Goal: Information Seeking & Learning: Learn about a topic

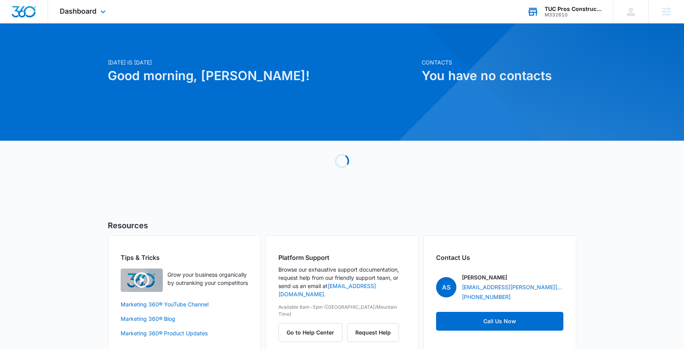
click at [584, 8] on div "TUC Pros Construction" at bounding box center [573, 9] width 57 height 6
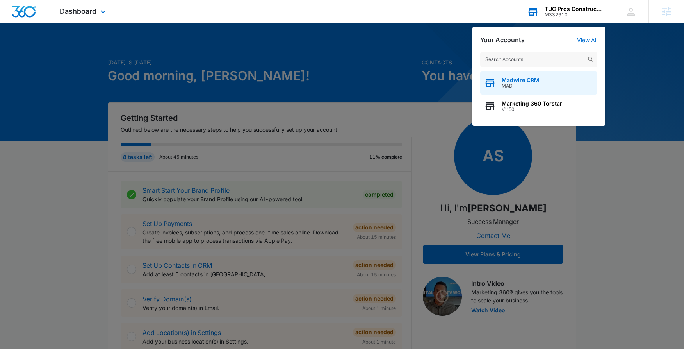
type input "M176698"
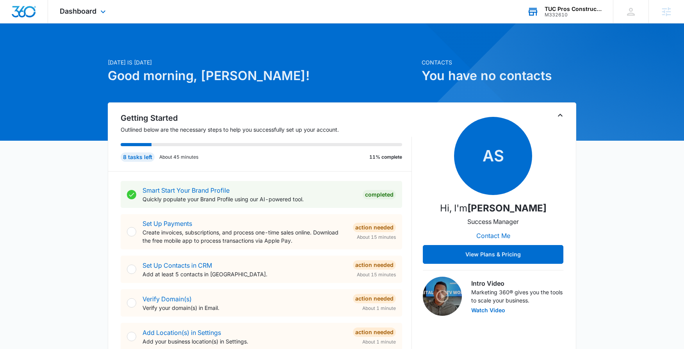
click at [571, 13] on div "M332610" at bounding box center [573, 14] width 57 height 5
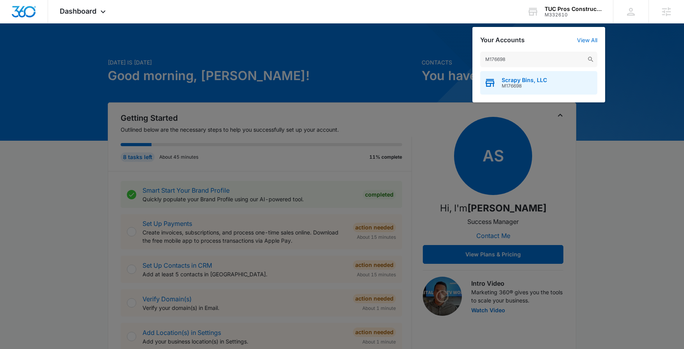
type input "M176698"
click at [526, 74] on div "Scrapy Bins, LLC M176698" at bounding box center [538, 82] width 117 height 23
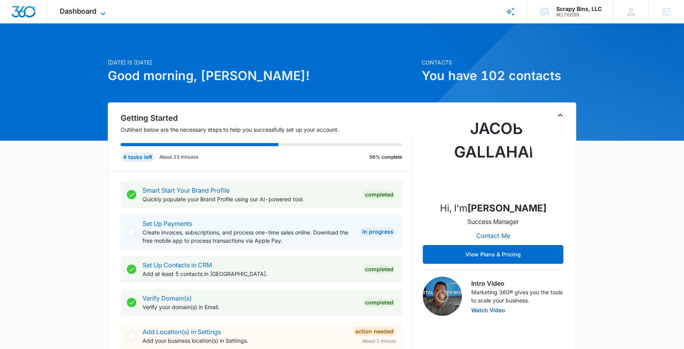
click at [78, 12] on span "Dashboard" at bounding box center [78, 11] width 37 height 8
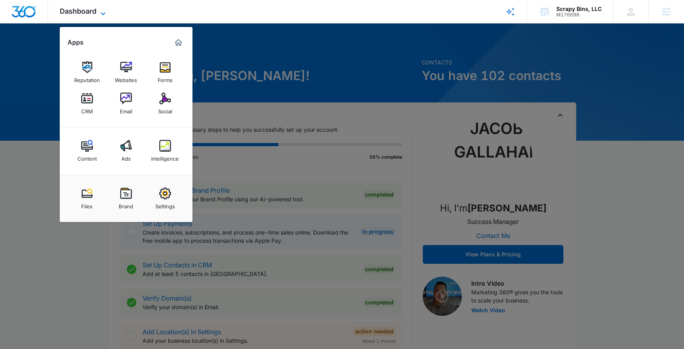
drag, startPoint x: 146, startPoint y: 12, endPoint x: 70, endPoint y: 14, distance: 76.2
click at [146, 12] on div "Dashboard Apps Reputation Websites Forms CRM Email Social Content Ads Intellige…" at bounding box center [342, 11] width 684 height 23
click at [68, 14] on span "Dashboard" at bounding box center [78, 11] width 37 height 8
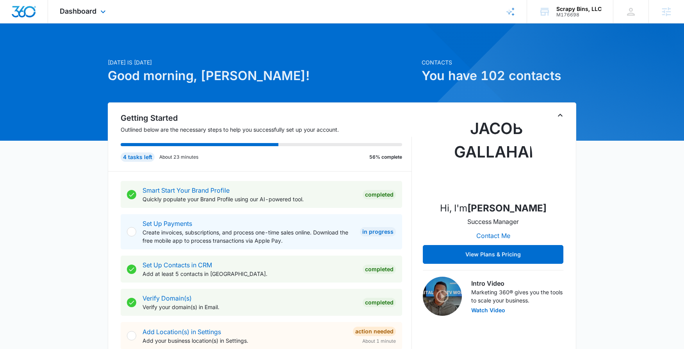
click at [32, 16] on img "Dashboard" at bounding box center [23, 12] width 25 height 12
click at [76, 16] on div "Dashboard Apps Reputation Websites Forms CRM Email Social Content Ads Intellige…" at bounding box center [83, 11] width 71 height 23
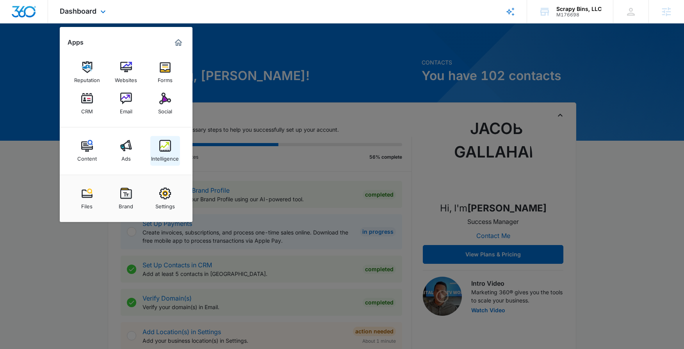
click at [165, 139] on link "Intelligence" at bounding box center [165, 151] width 30 height 30
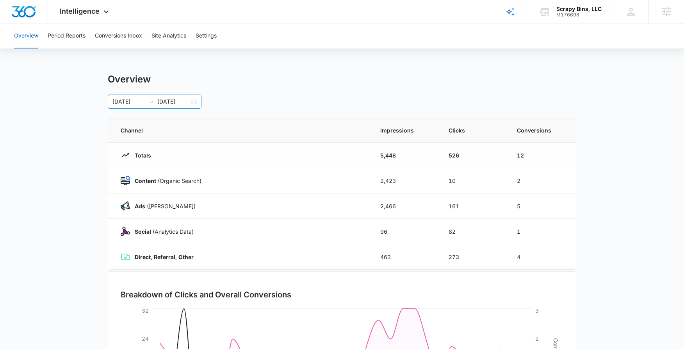
click at [191, 102] on div "07/14/2025 08/13/2025" at bounding box center [155, 102] width 94 height 14
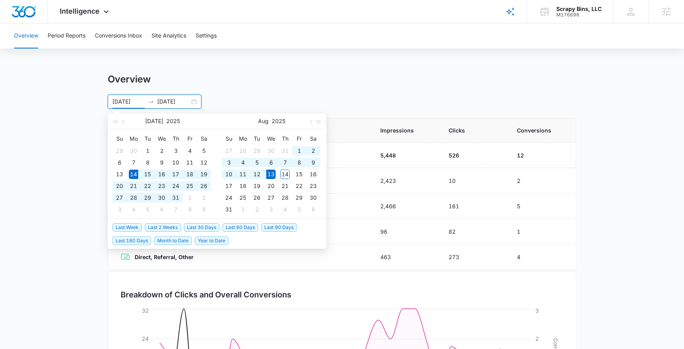
click at [196, 102] on div "07/14/2025 08/13/2025" at bounding box center [155, 102] width 94 height 14
click at [267, 84] on div "Overview" at bounding box center [342, 79] width 469 height 12
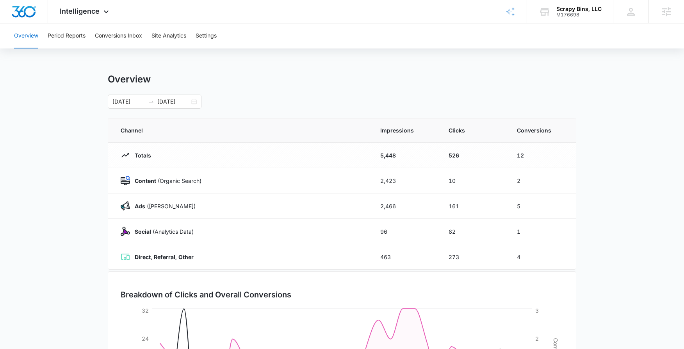
click at [127, 94] on div "Overview 07/14/2025 08/13/2025 Jul 2025 Su Mo Tu We Th Fr Sa 29 30 1 2 3 4 5 6 …" at bounding box center [342, 90] width 469 height 35
click at [111, 108] on div "07/14/2025 08/13/2025" at bounding box center [155, 102] width 94 height 14
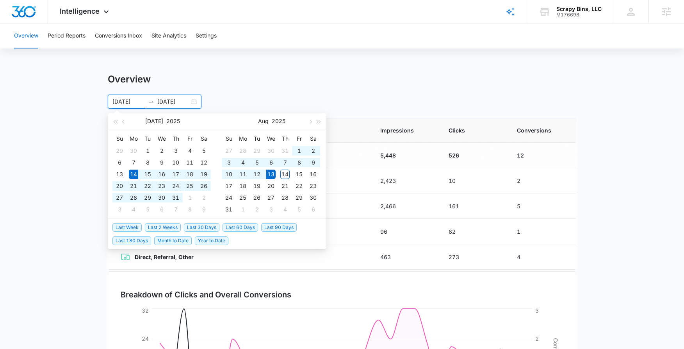
click at [125, 103] on input "07/14/2025" at bounding box center [128, 101] width 32 height 9
click at [218, 243] on span "Year to Date" at bounding box center [212, 240] width 34 height 9
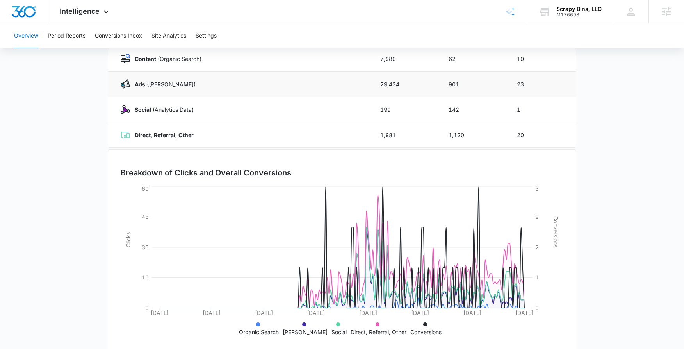
scroll to position [121, 0]
click at [197, 85] on div "Ads (Ad Campaigns)" at bounding box center [241, 84] width 241 height 9
drag, startPoint x: 150, startPoint y: 86, endPoint x: 281, endPoint y: 153, distance: 146.5
click at [150, 86] on p "Ads (Ad Campaigns)" at bounding box center [163, 85] width 66 height 8
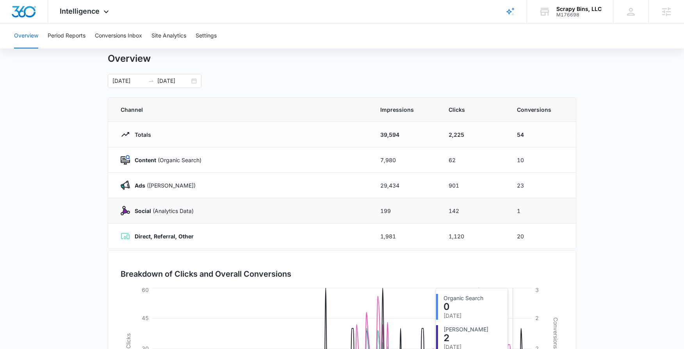
scroll to position [0, 0]
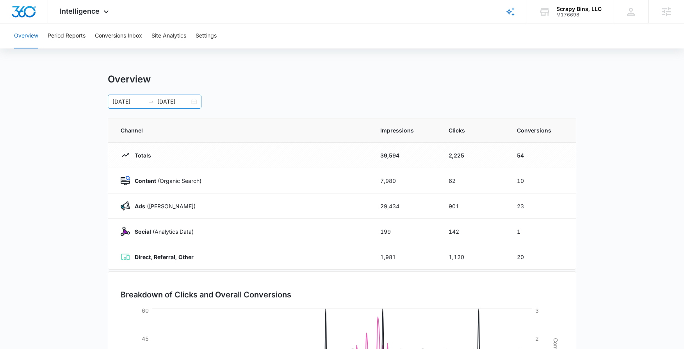
click at [126, 103] on input "[DATE]" at bounding box center [128, 101] width 32 height 9
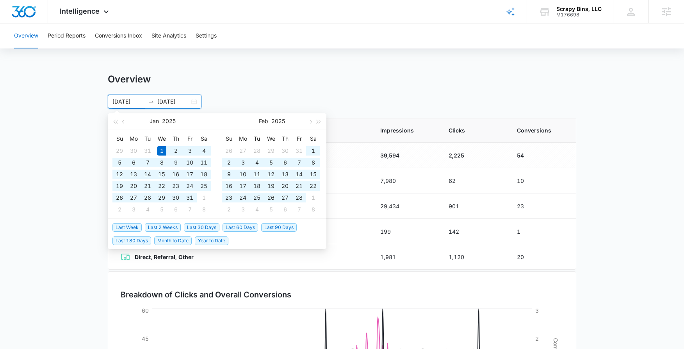
type input "[DATE]"
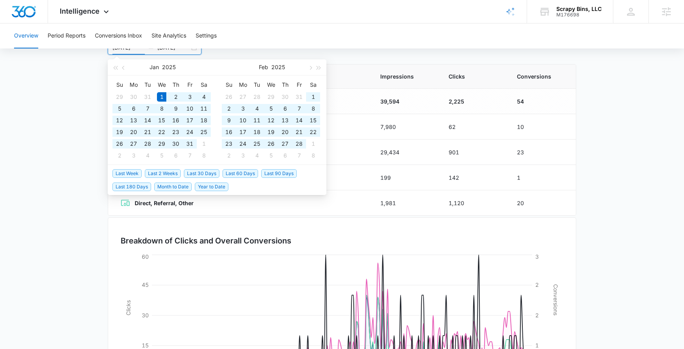
scroll to position [135, 0]
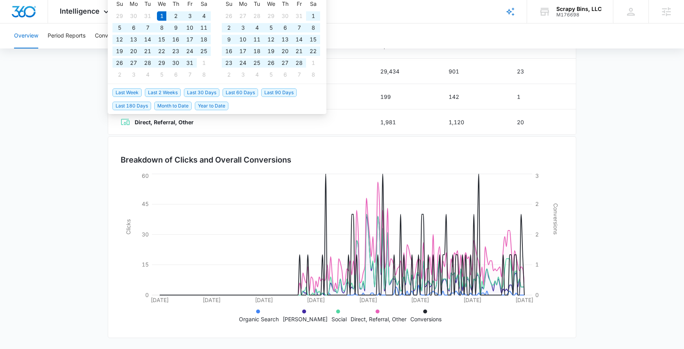
click at [309, 315] on p "[PERSON_NAME]" at bounding box center [305, 319] width 45 height 8
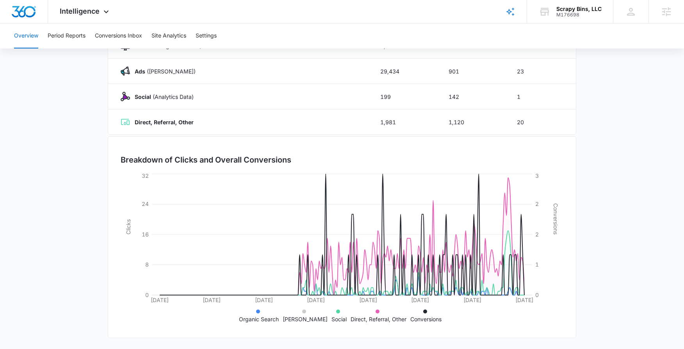
click at [301, 316] on p "[PERSON_NAME]" at bounding box center [305, 319] width 45 height 8
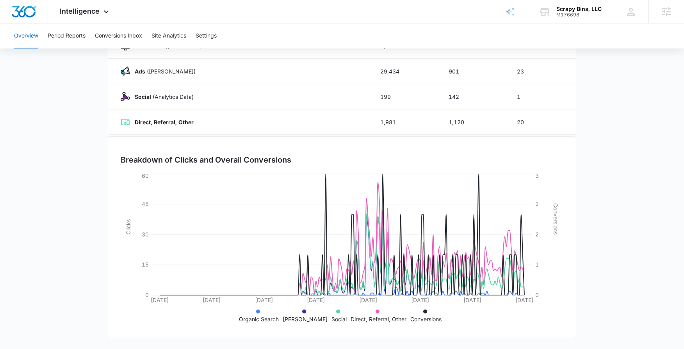
click at [333, 315] on p "Social" at bounding box center [339, 319] width 15 height 8
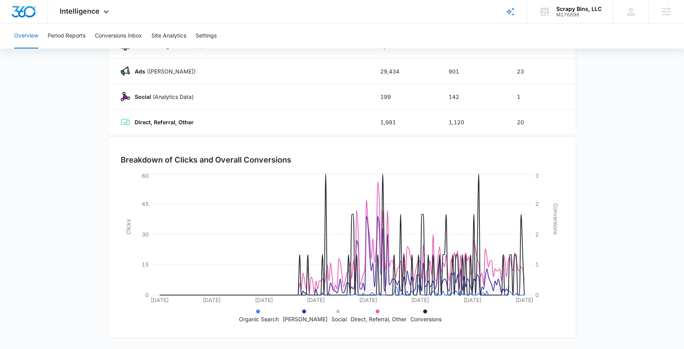
drag, startPoint x: 357, startPoint y: 315, endPoint x: 365, endPoint y: 318, distance: 9.3
click at [360, 317] on p "Direct, Referral, Other" at bounding box center [379, 319] width 56 height 8
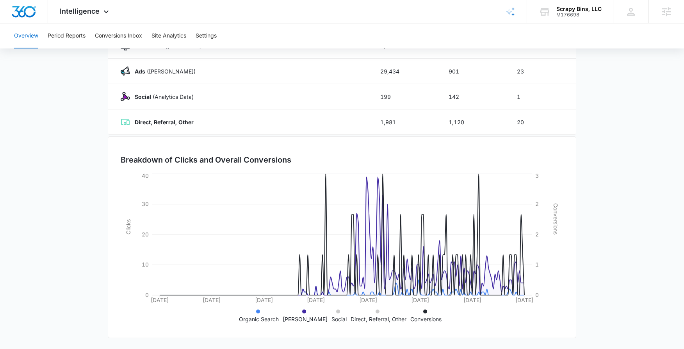
click at [424, 313] on li "Conversions" at bounding box center [425, 315] width 31 height 16
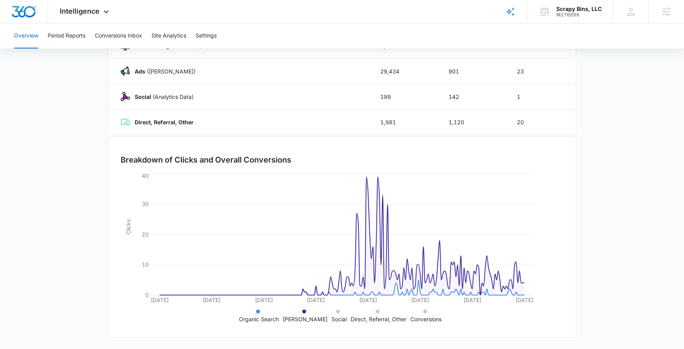
click at [265, 318] on p "Organic Search" at bounding box center [259, 319] width 40 height 8
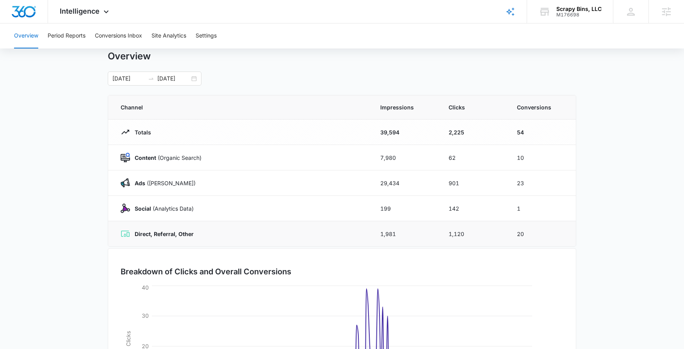
scroll to position [0, 0]
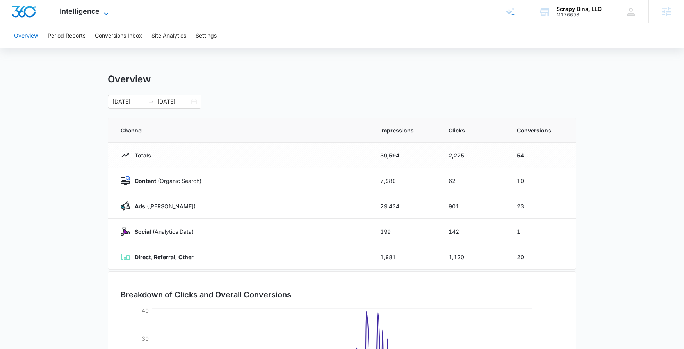
click at [95, 13] on span "Intelligence" at bounding box center [80, 11] width 40 height 8
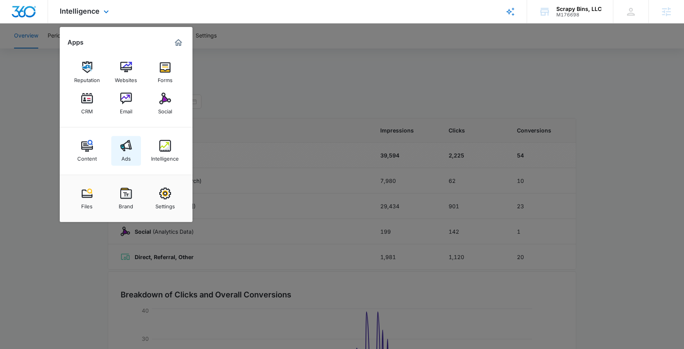
click at [127, 156] on div "Ads" at bounding box center [125, 157] width 9 height 10
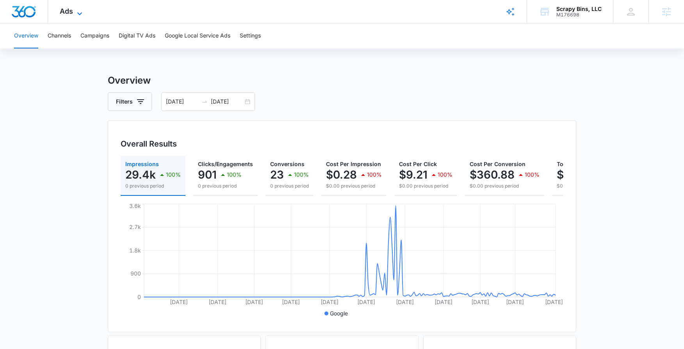
click at [74, 14] on div "Ads Apps Reputation Websites Forms CRM Email Social Content Ads Intelligence Fi…" at bounding box center [72, 11] width 48 height 23
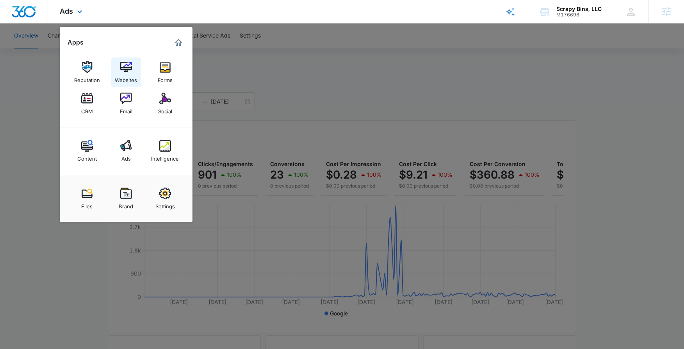
click at [124, 74] on div "Websites" at bounding box center [126, 78] width 22 height 10
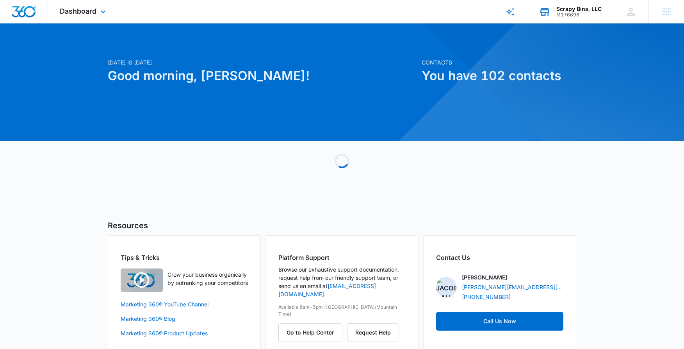
click at [566, 10] on div "Scrapy Bins, LLC" at bounding box center [578, 9] width 45 height 6
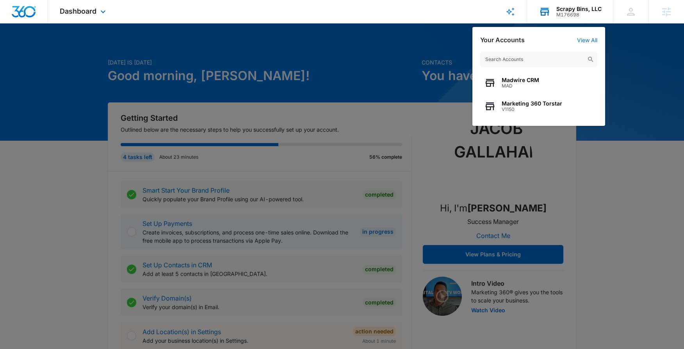
click at [517, 61] on input "text" at bounding box center [538, 60] width 117 height 16
type input "M176698"
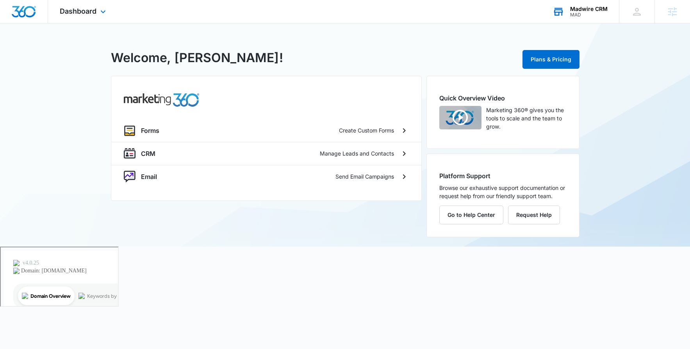
click at [579, 9] on div "Madwire CRM" at bounding box center [588, 9] width 37 height 6
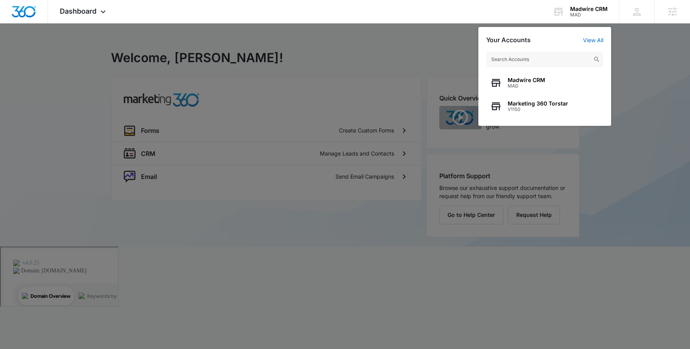
click at [528, 64] on input "text" at bounding box center [544, 60] width 117 height 16
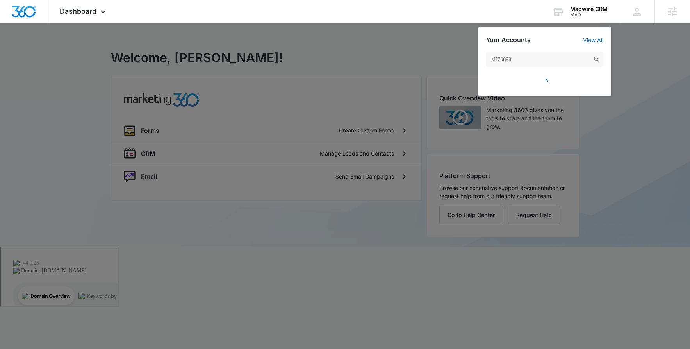
type input "M176698"
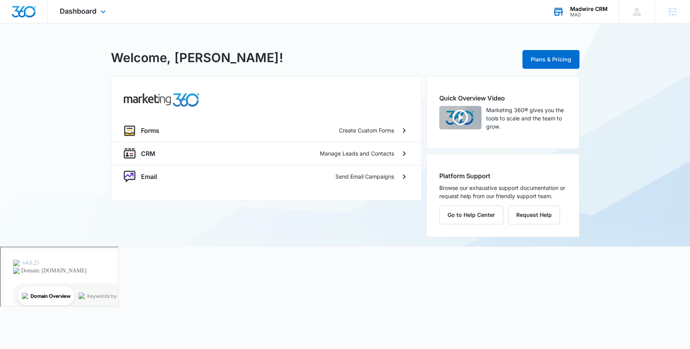
click at [580, 14] on div "MAD" at bounding box center [588, 14] width 37 height 5
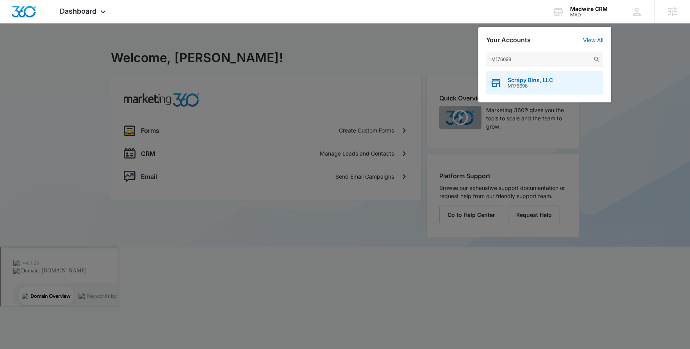
type input "M176698"
click at [533, 87] on span "M176698" at bounding box center [530, 85] width 45 height 5
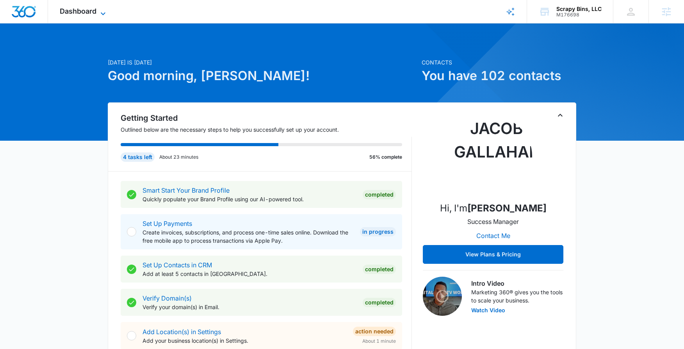
click at [89, 11] on span "Dashboard" at bounding box center [78, 11] width 37 height 8
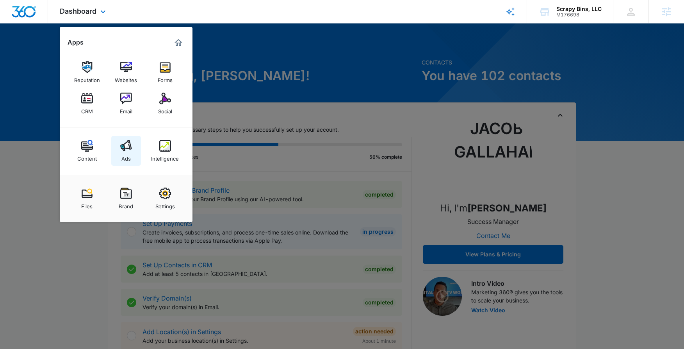
click at [129, 145] on img at bounding box center [126, 146] width 12 height 12
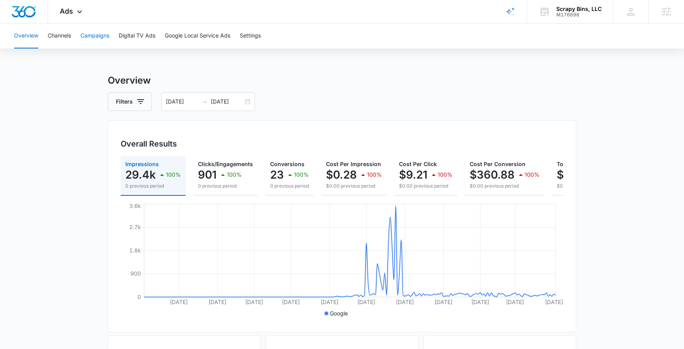
click at [98, 39] on button "Campaigns" at bounding box center [94, 35] width 29 height 25
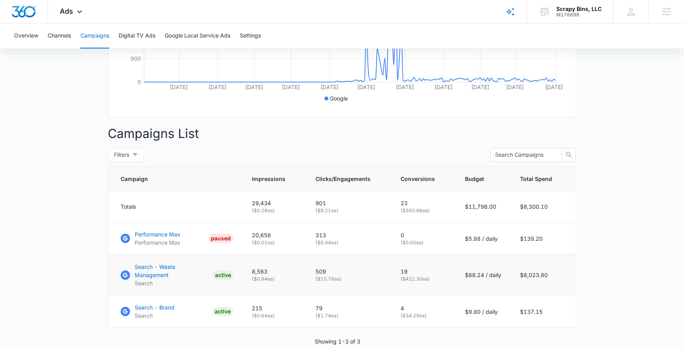
scroll to position [246, 0]
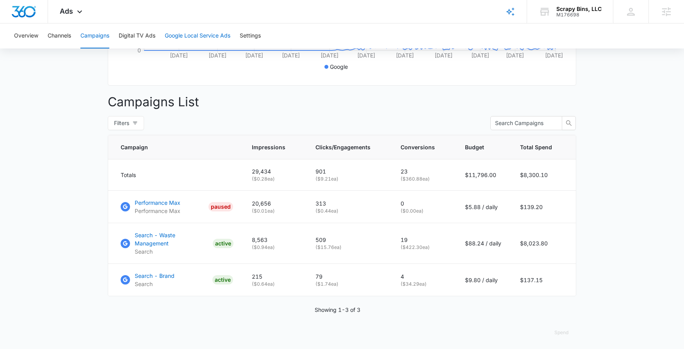
click at [200, 33] on button "Google Local Service Ads" at bounding box center [198, 35] width 66 height 25
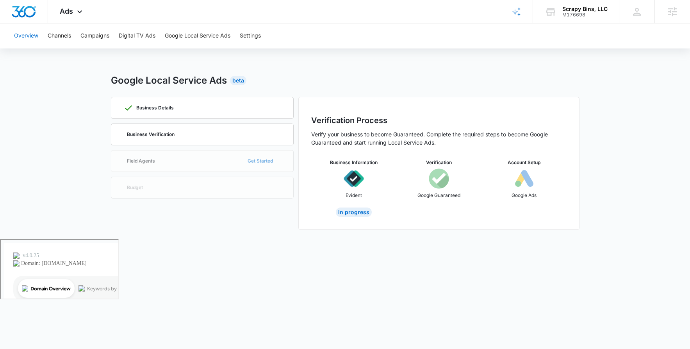
click at [30, 39] on button "Overview" at bounding box center [26, 35] width 24 height 25
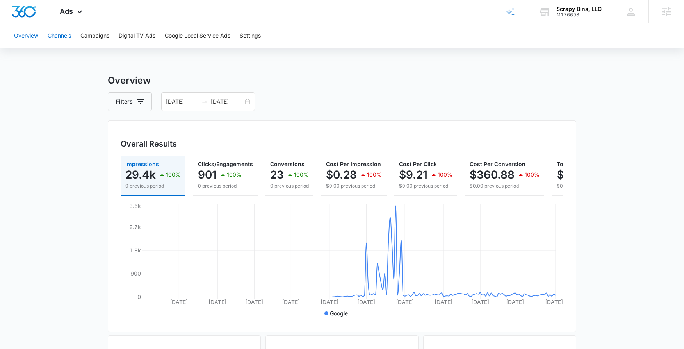
click at [62, 39] on button "Channels" at bounding box center [59, 35] width 23 height 25
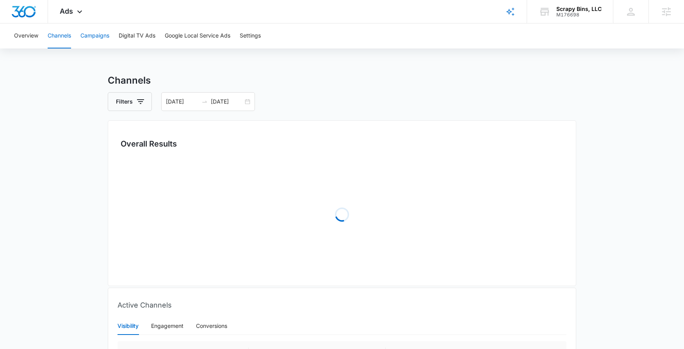
click at [98, 41] on button "Campaigns" at bounding box center [94, 35] width 29 height 25
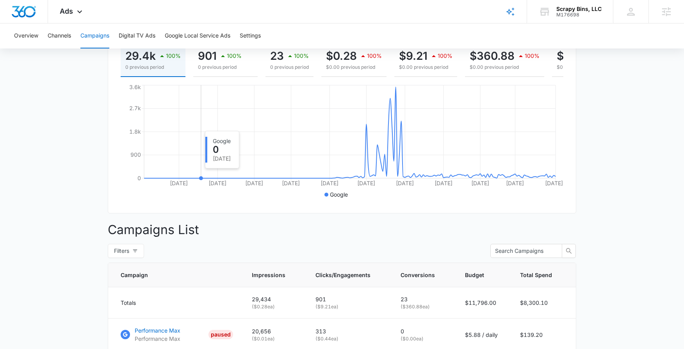
scroll to position [246, 0]
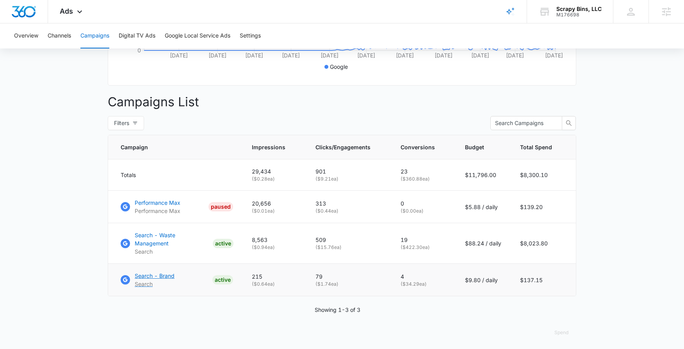
click at [168, 271] on p "Search - Brand" at bounding box center [155, 275] width 40 height 8
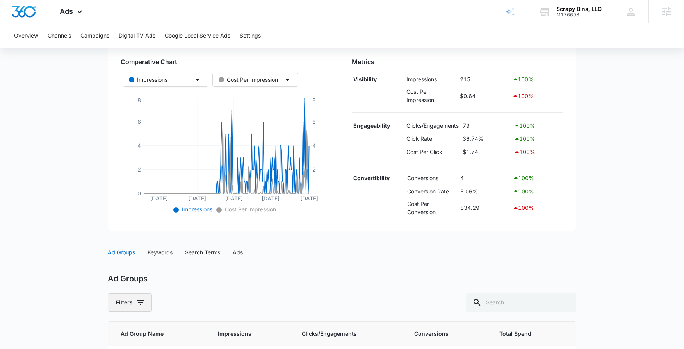
scroll to position [196, 0]
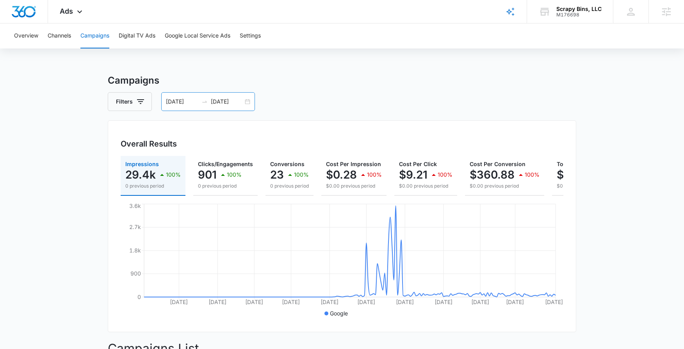
click at [245, 102] on div "[DATE] [DATE]" at bounding box center [208, 101] width 94 height 19
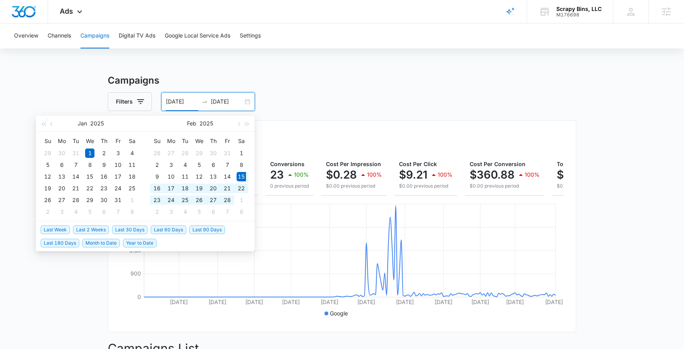
click at [44, 246] on span "Last 180 Days" at bounding box center [60, 243] width 39 height 9
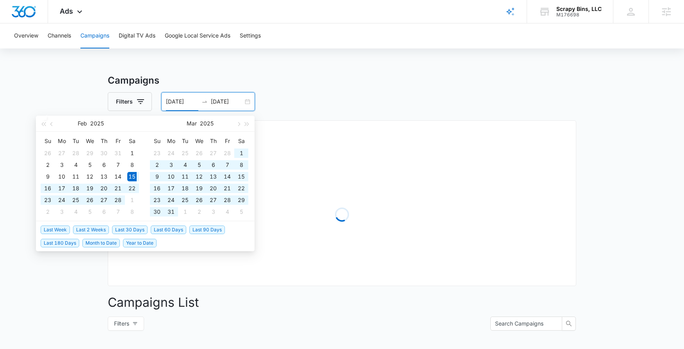
type input "[DATE]"
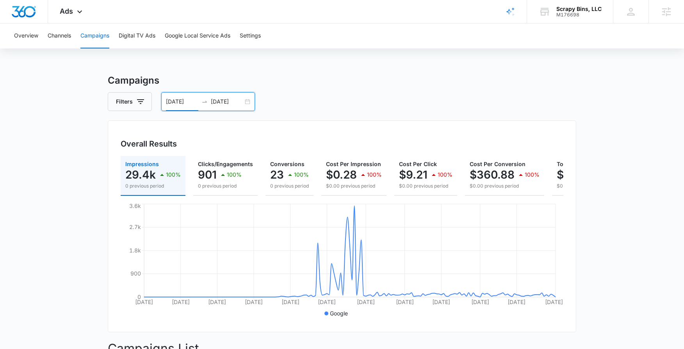
click at [246, 103] on div "[DATE] [DATE]" at bounding box center [208, 101] width 94 height 19
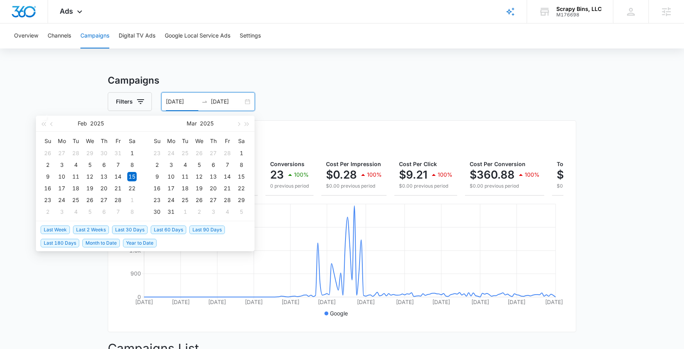
click at [177, 230] on span "Last 60 Days" at bounding box center [169, 229] width 36 height 9
type input "[DATE]"
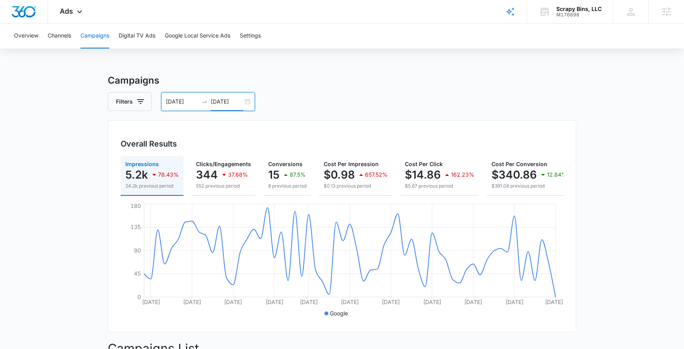
click at [241, 100] on input "[DATE]" at bounding box center [227, 101] width 32 height 9
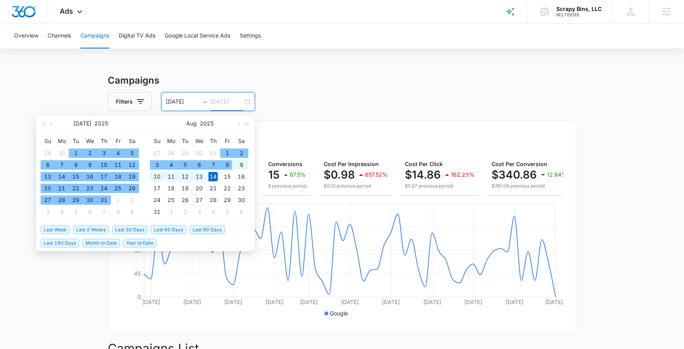
type input "[DATE]"
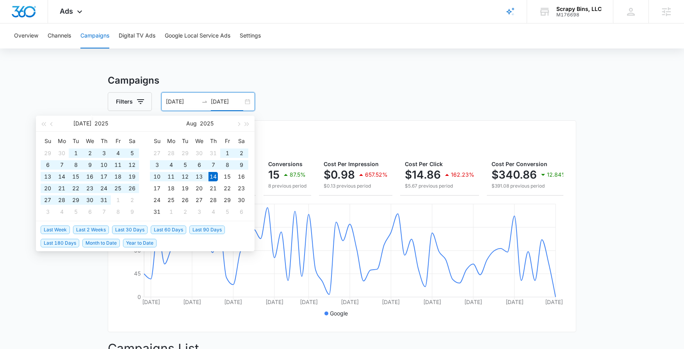
click at [54, 240] on span "Last 180 Days" at bounding box center [60, 243] width 39 height 9
type input "[DATE]"
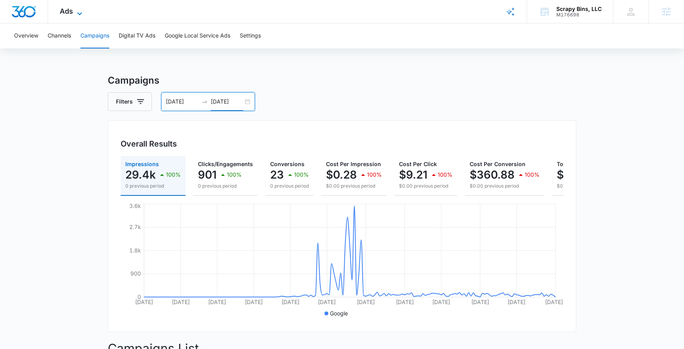
click at [65, 14] on span "Ads" at bounding box center [66, 11] width 13 height 8
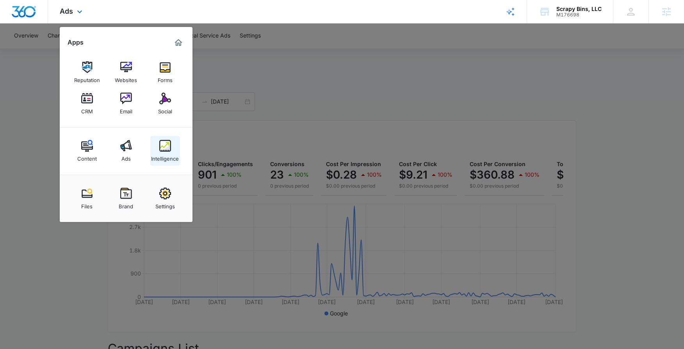
click at [165, 153] on div "Intelligence" at bounding box center [165, 157] width 28 height 10
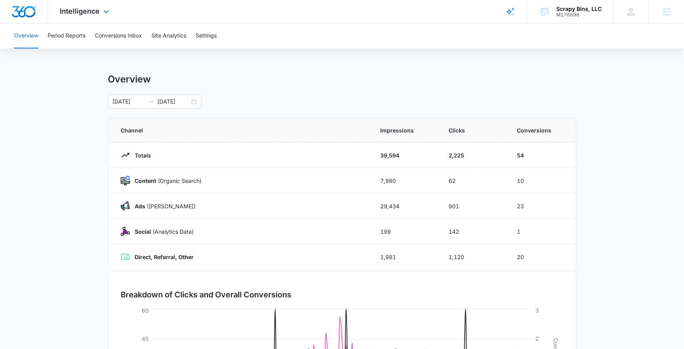
click at [84, 16] on div "Intelligence Apps Reputation Websites Forms CRM Email Social Content Ads Intell…" at bounding box center [85, 11] width 75 height 23
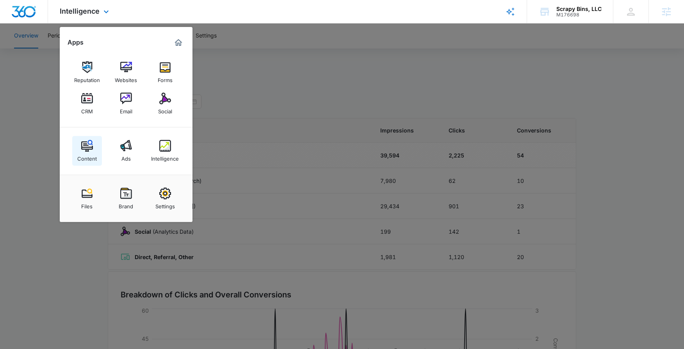
click at [85, 159] on div "Content" at bounding box center [87, 157] width 20 height 10
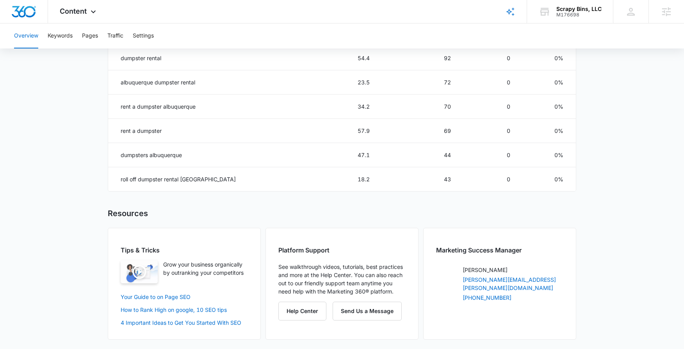
scroll to position [480, 0]
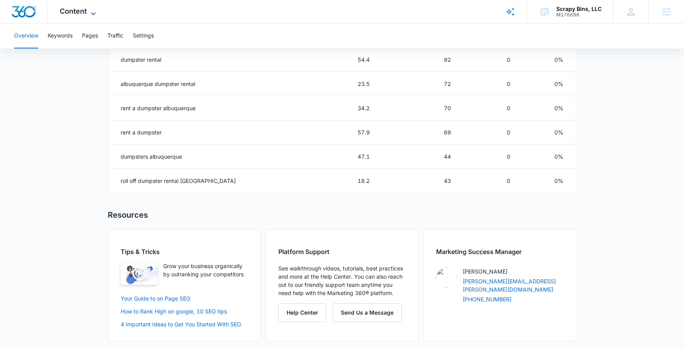
click at [85, 14] on span "Content" at bounding box center [73, 11] width 27 height 8
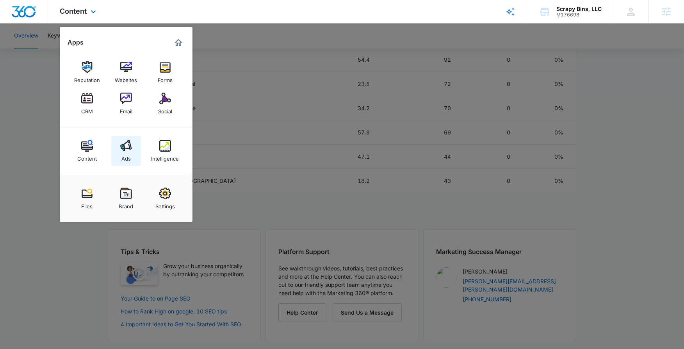
click at [129, 153] on div "Ads" at bounding box center [125, 157] width 9 height 10
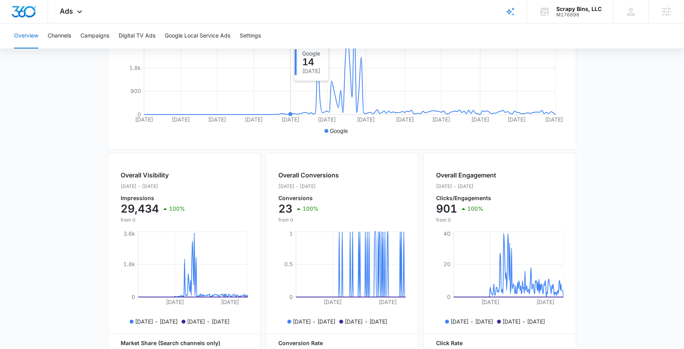
scroll to position [291, 0]
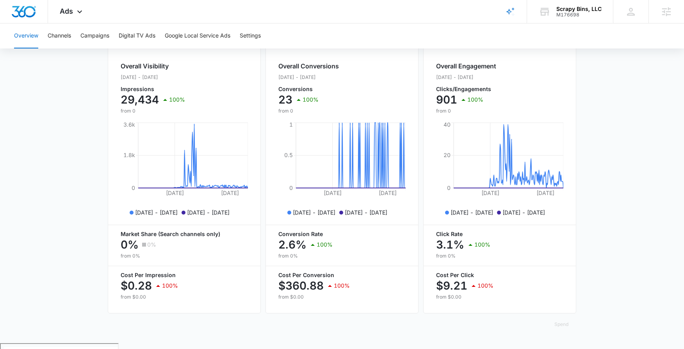
click at [325, 81] on p "[DATE] - [DATE]" at bounding box center [308, 77] width 61 height 7
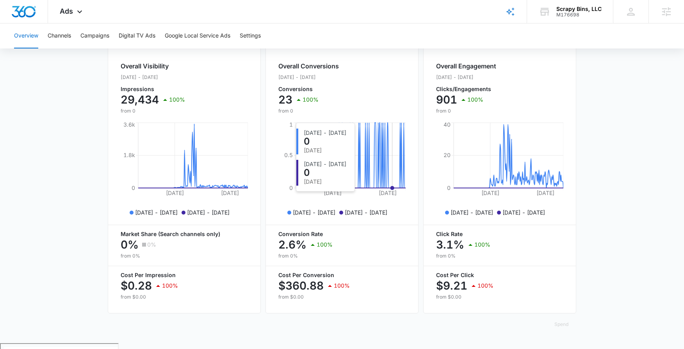
click at [392, 189] on circle at bounding box center [392, 187] width 3 height 3
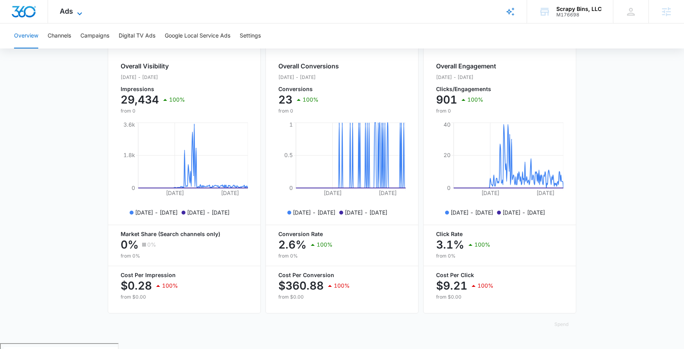
click at [78, 12] on icon at bounding box center [79, 13] width 9 height 9
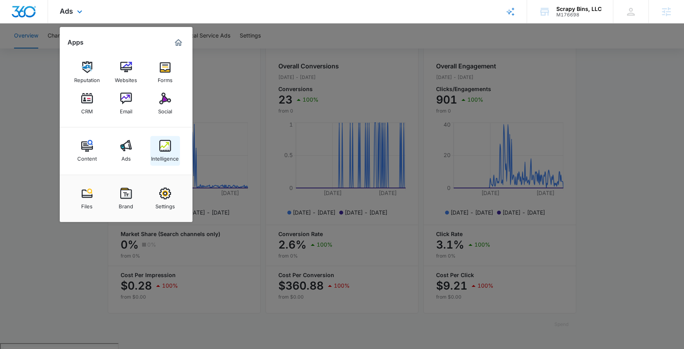
click at [159, 159] on div "Intelligence" at bounding box center [165, 157] width 28 height 10
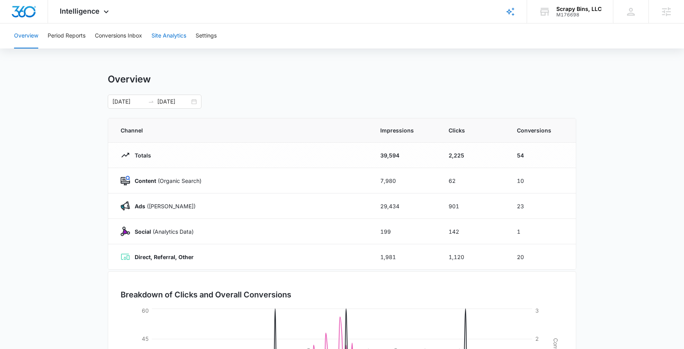
click at [167, 32] on button "Site Analytics" at bounding box center [169, 35] width 35 height 25
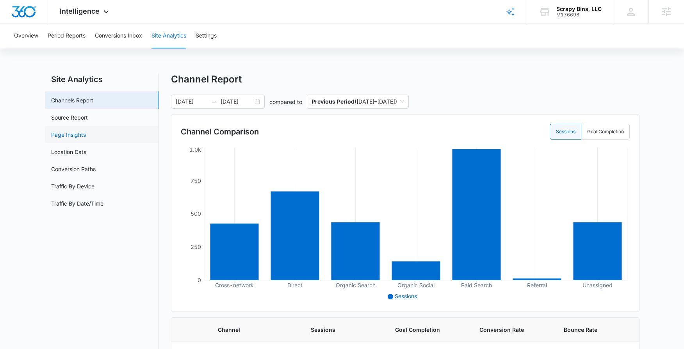
click at [82, 133] on link "Page Insights" at bounding box center [68, 134] width 35 height 8
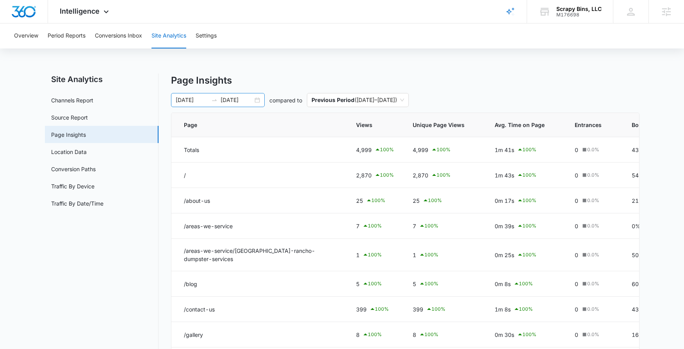
click at [258, 100] on div "[DATE] [DATE]" at bounding box center [218, 100] width 94 height 14
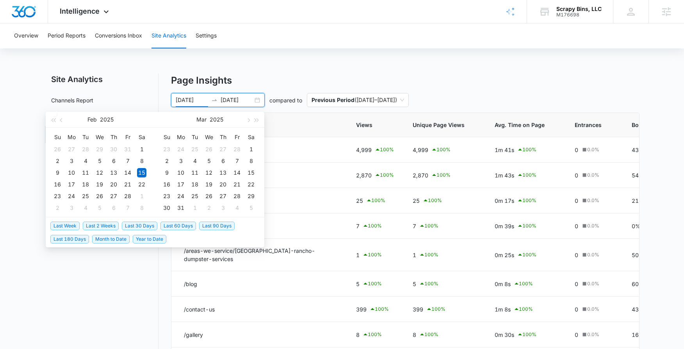
click at [182, 224] on span "Last 60 Days" at bounding box center [178, 225] width 36 height 9
type input "[DATE]"
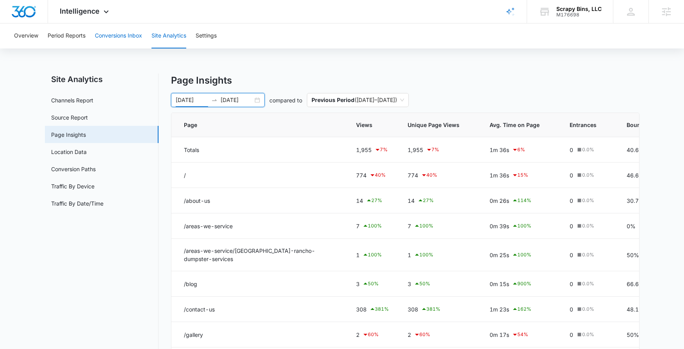
click at [110, 32] on button "Conversions Inbox" at bounding box center [118, 35] width 47 height 25
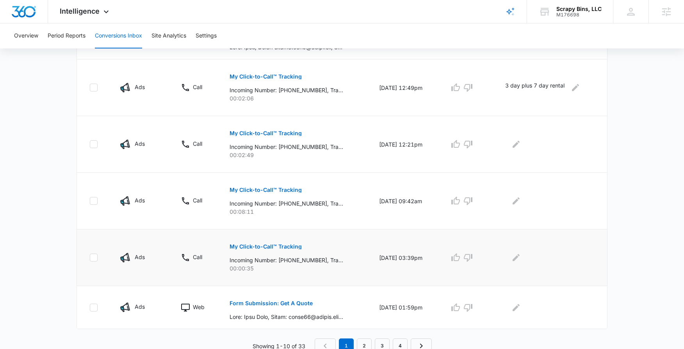
scroll to position [412, 0]
